Goal: Task Accomplishment & Management: Manage account settings

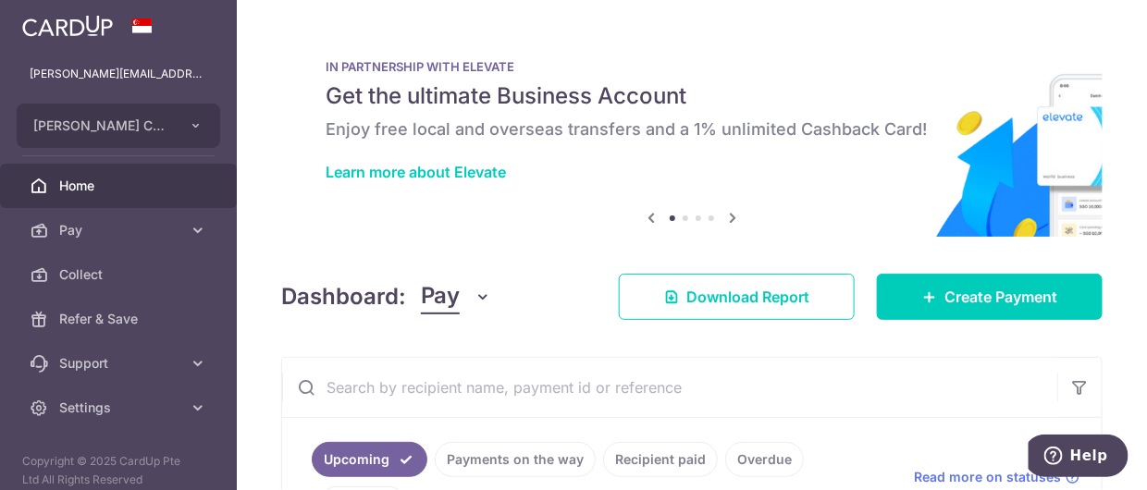
scroll to position [370, 0]
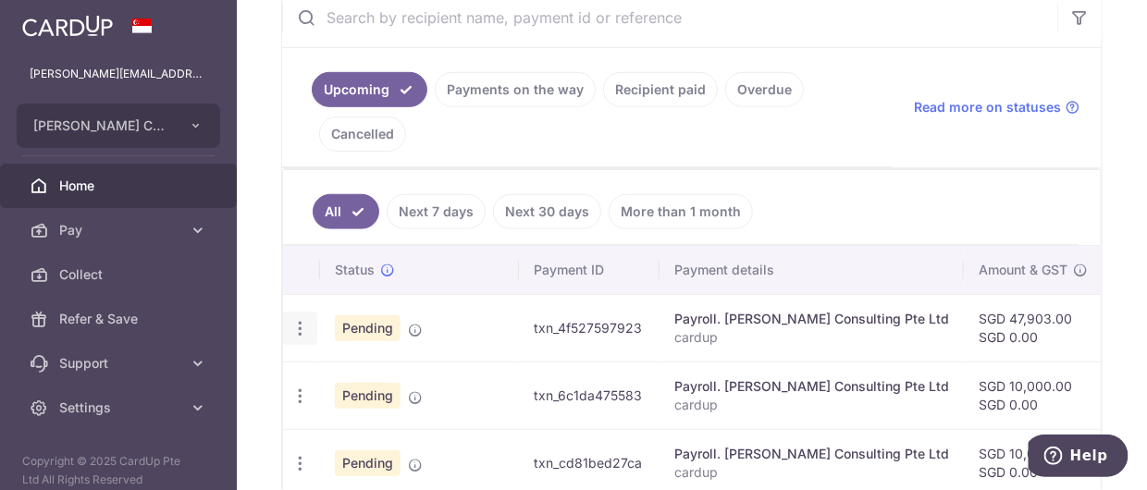
click at [304, 328] on icon "button" at bounding box center [300, 328] width 19 height 19
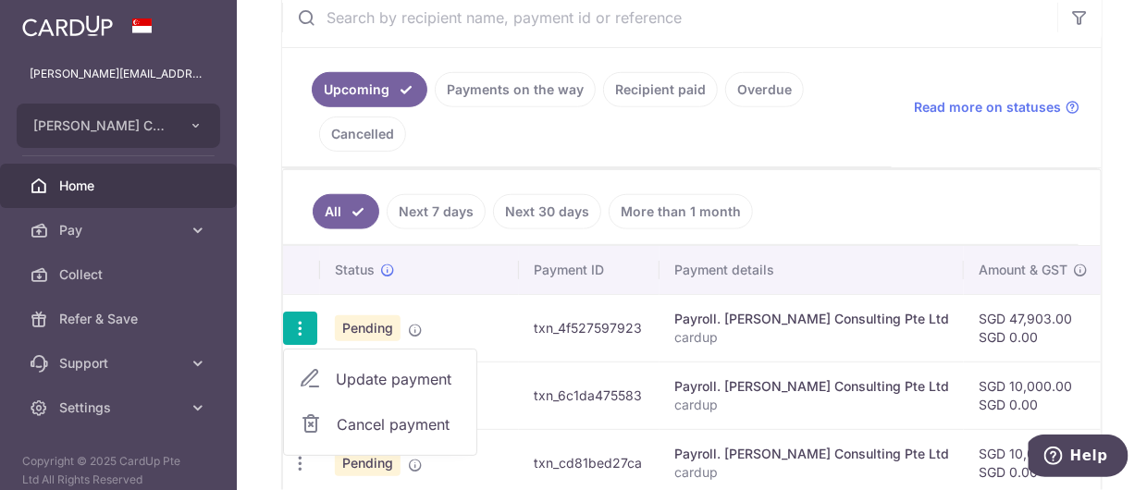
click at [366, 375] on span "Update payment" at bounding box center [399, 379] width 126 height 22
radio input "true"
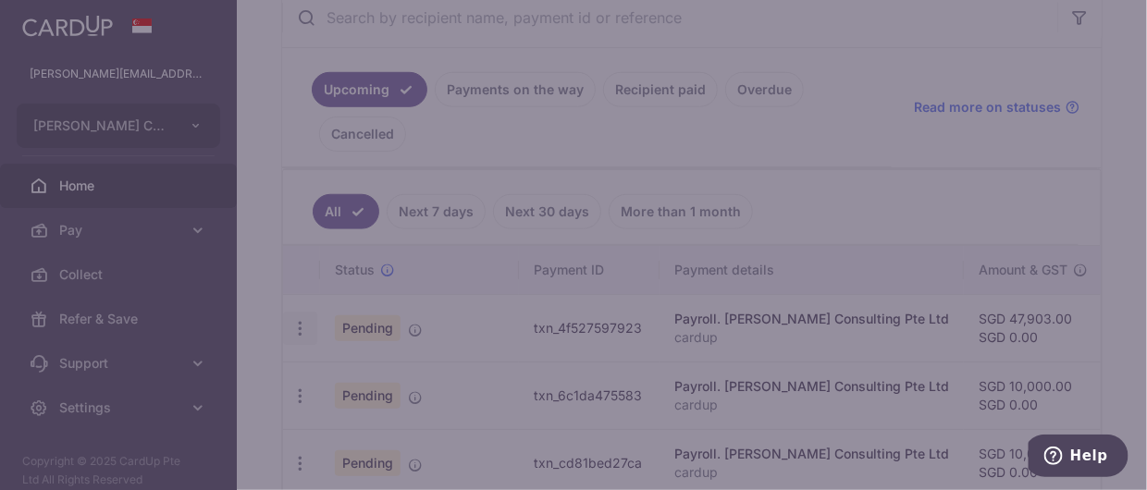
click at [366, 375] on body "[PERSON_NAME][EMAIL_ADDRESS][PERSON_NAME][DOMAIN_NAME] [PERSON_NAME] Consulting…" at bounding box center [573, 245] width 1147 height 490
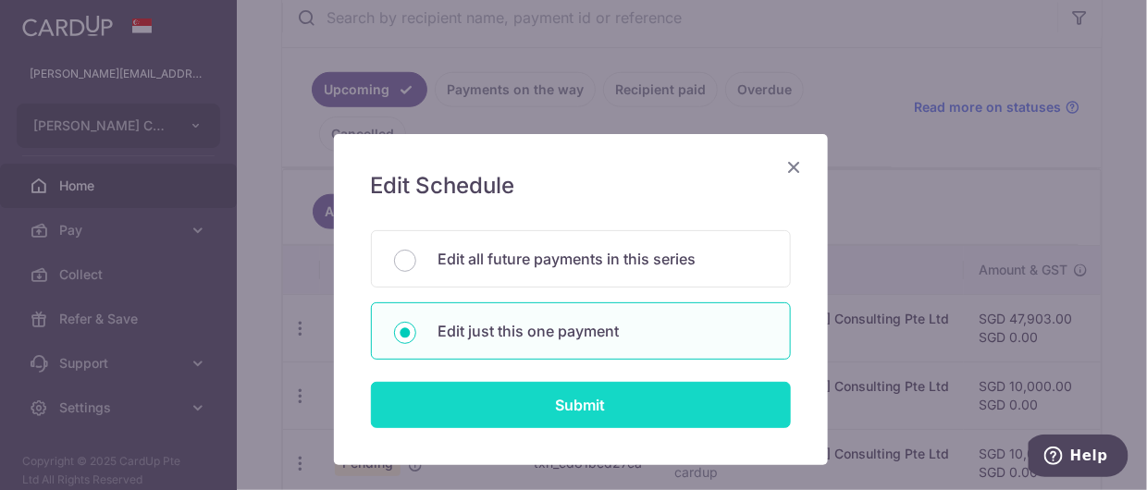
click at [560, 397] on input "Submit" at bounding box center [581, 405] width 420 height 46
radio input "true"
type input "47,903.00"
type input "[DATE]"
type input "cardup"
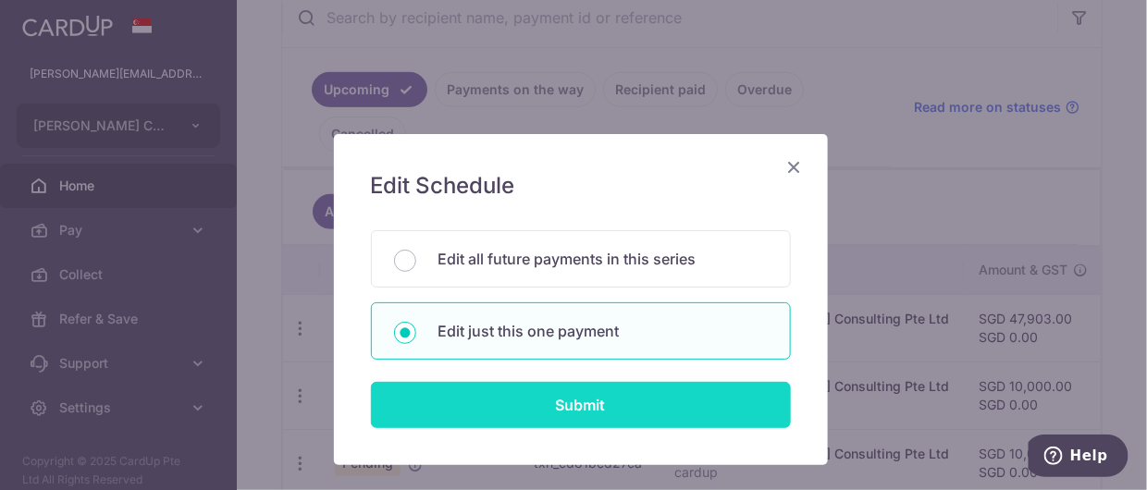
type input "cardup"
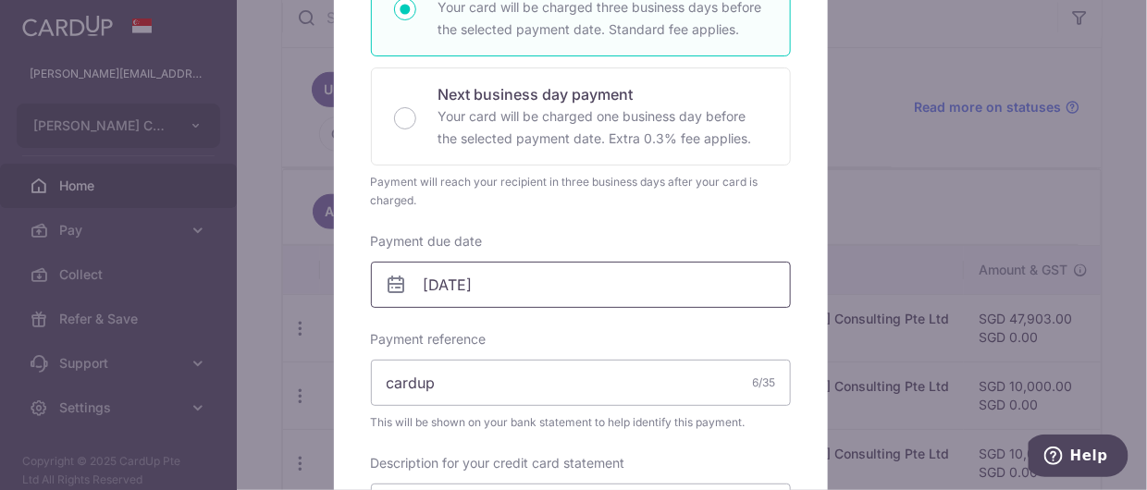
click at [576, 279] on body "[PERSON_NAME][EMAIL_ADDRESS][PERSON_NAME][DOMAIN_NAME] [PERSON_NAME] Consulting…" at bounding box center [573, 245] width 1147 height 490
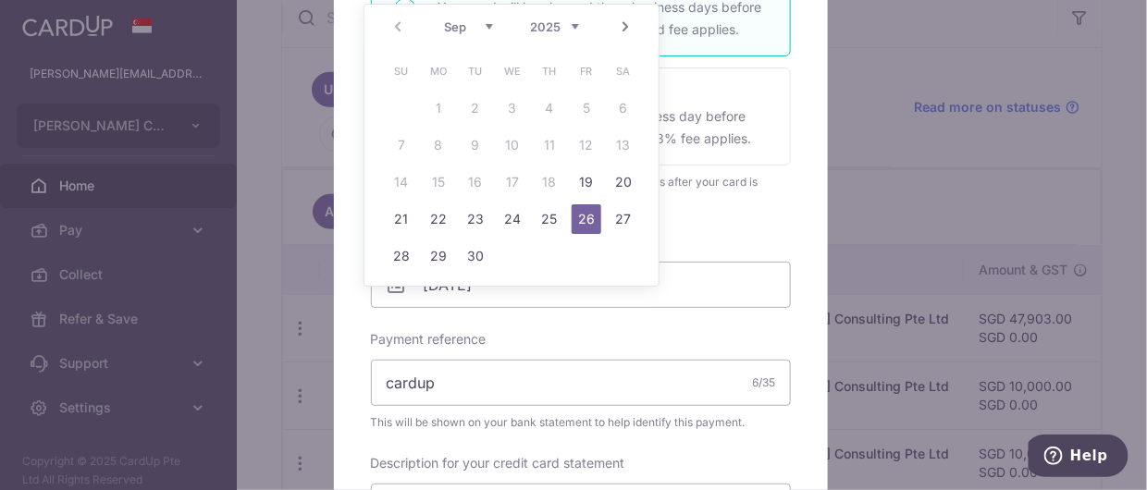
click at [621, 27] on link "Next" at bounding box center [625, 27] width 22 height 22
click at [591, 146] on link "10" at bounding box center [587, 145] width 30 height 30
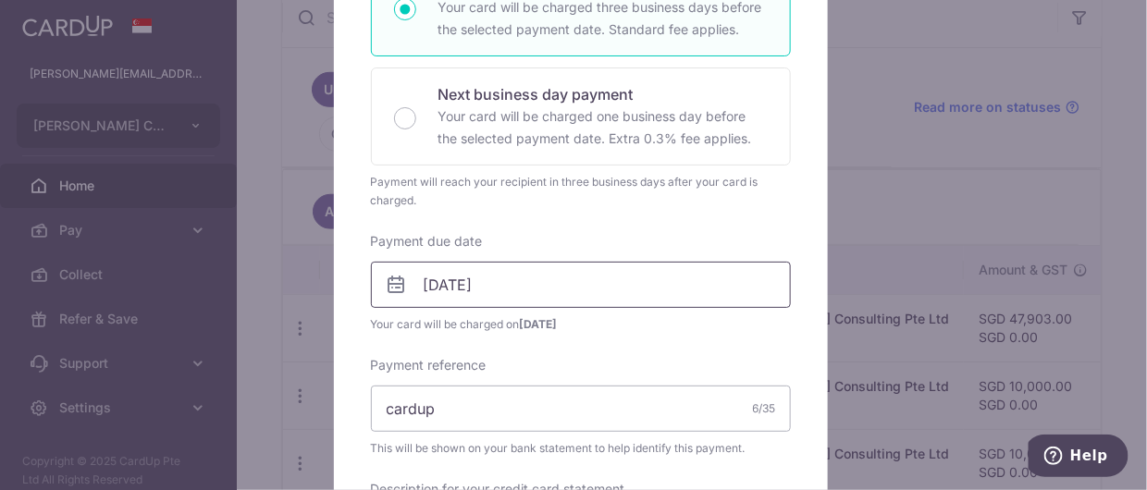
click at [508, 280] on body "[PERSON_NAME][EMAIL_ADDRESS][PERSON_NAME][DOMAIN_NAME] [PERSON_NAME] Consulting…" at bounding box center [573, 245] width 1147 height 490
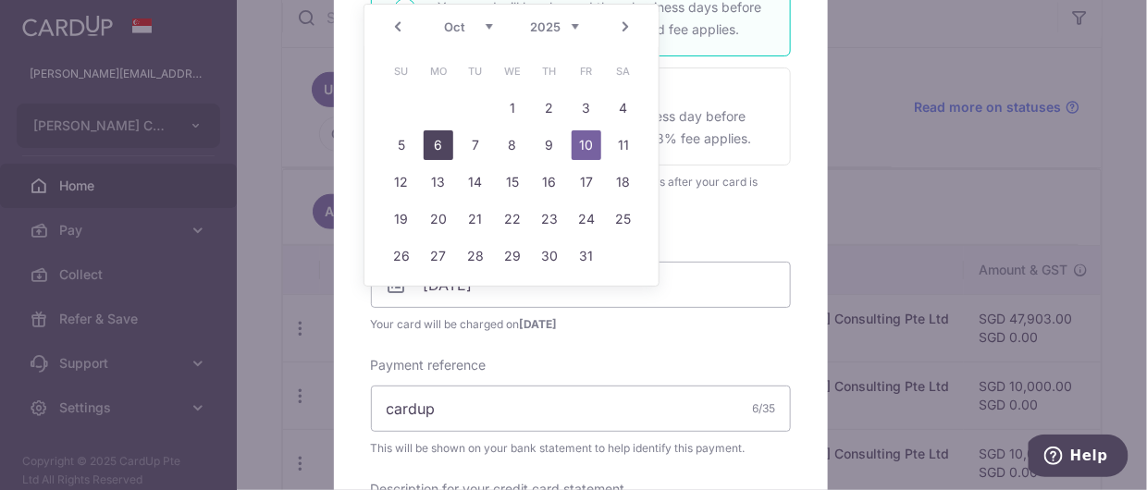
click at [438, 135] on link "6" at bounding box center [439, 145] width 30 height 30
type input "[DATE]"
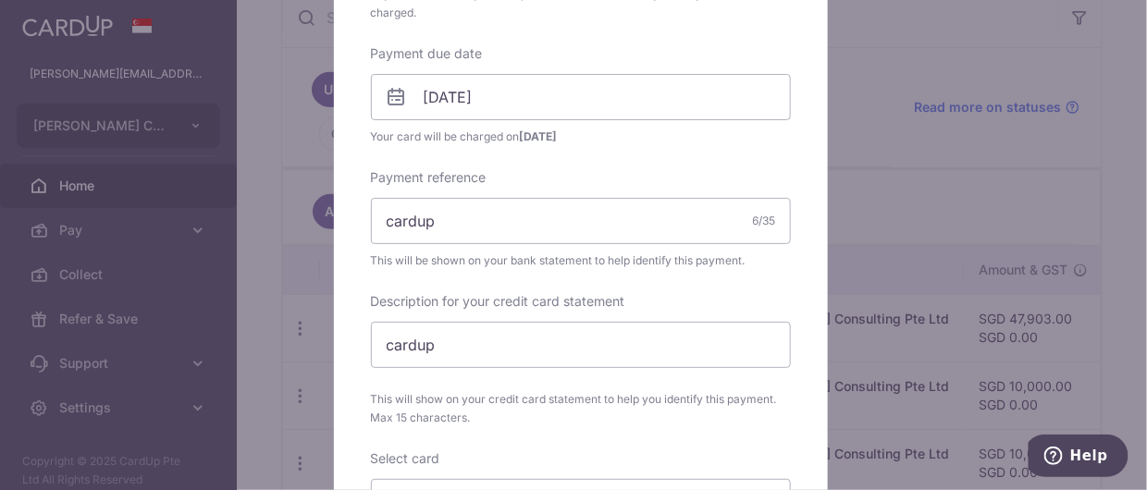
scroll to position [833, 0]
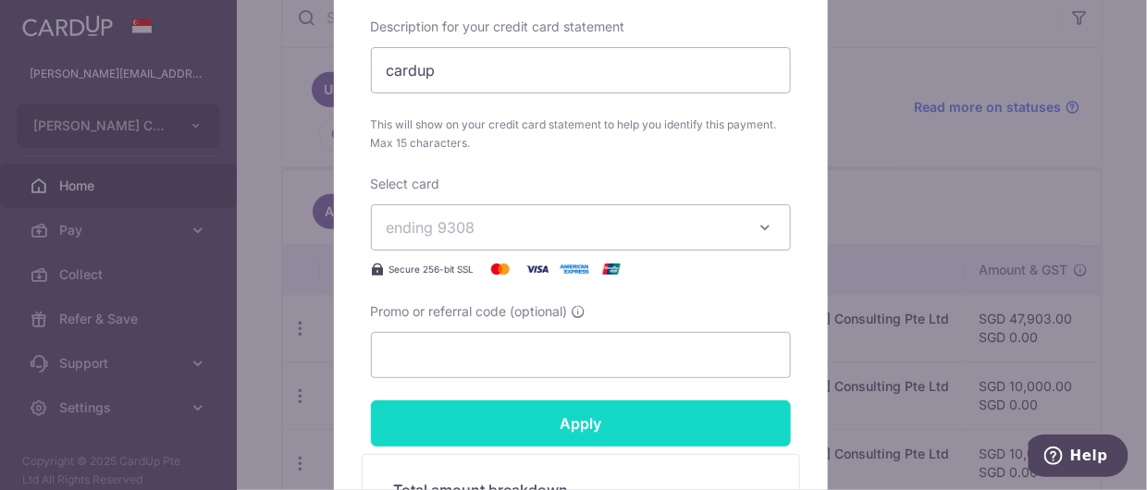
click at [530, 413] on input "Apply" at bounding box center [581, 424] width 420 height 46
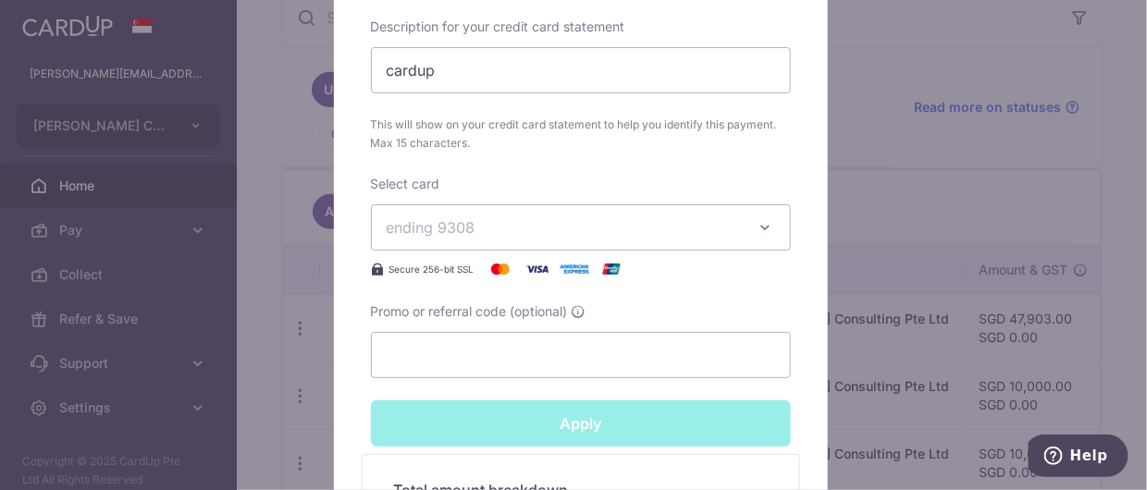
type input "Successfully Applied"
click at [93, 406] on div "Edit payment By clicking apply, you will make changes to all payments to [PERSO…" at bounding box center [573, 245] width 1147 height 490
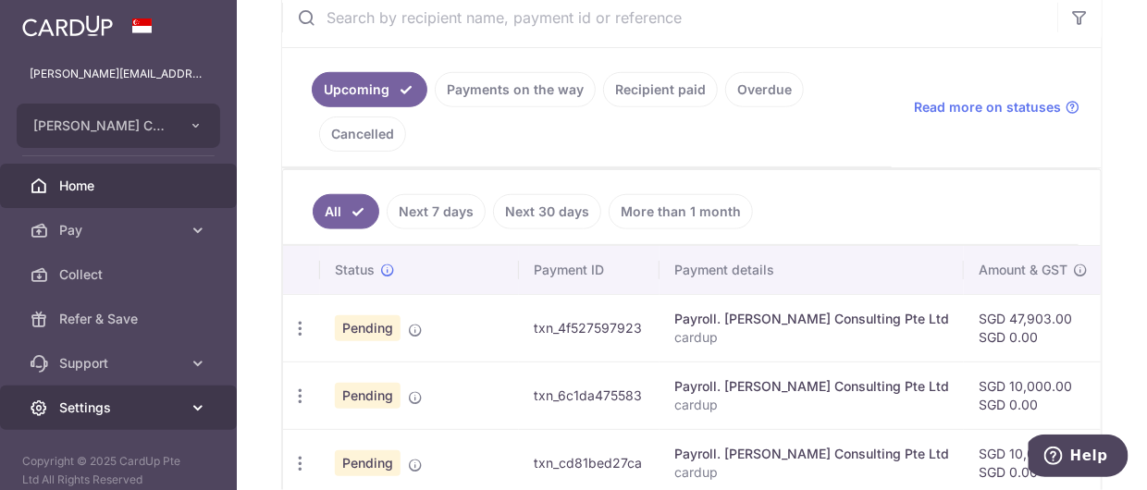
click at [94, 410] on span "Settings" at bounding box center [120, 408] width 122 height 19
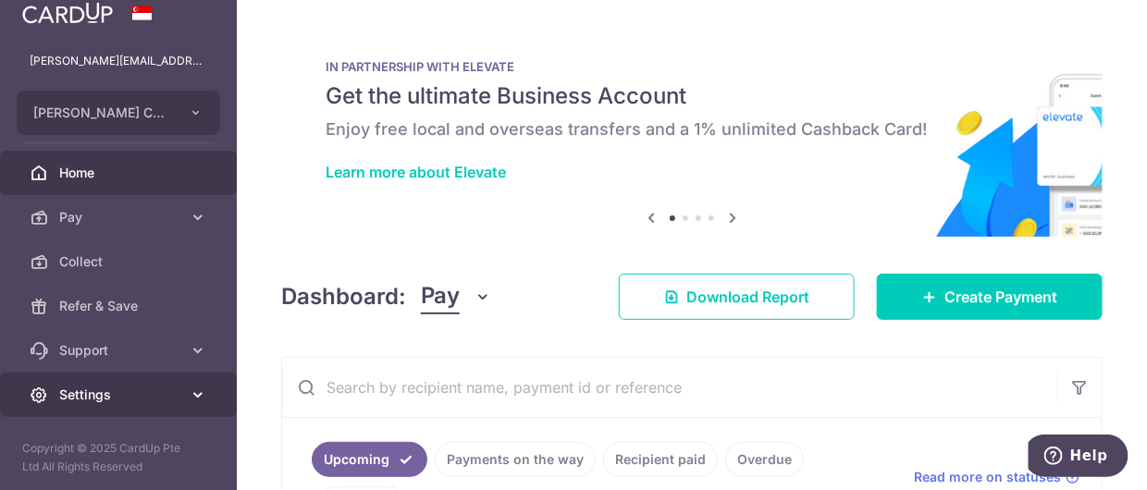
click at [156, 401] on span "Settings" at bounding box center [120, 395] width 122 height 19
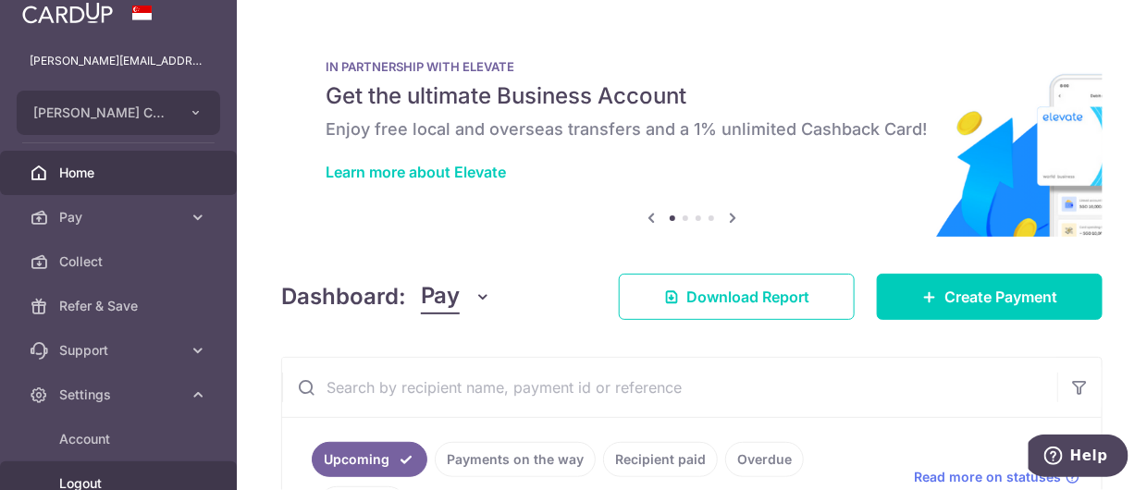
click at [103, 477] on span "Logout" at bounding box center [120, 484] width 122 height 19
